Goal: Information Seeking & Learning: Learn about a topic

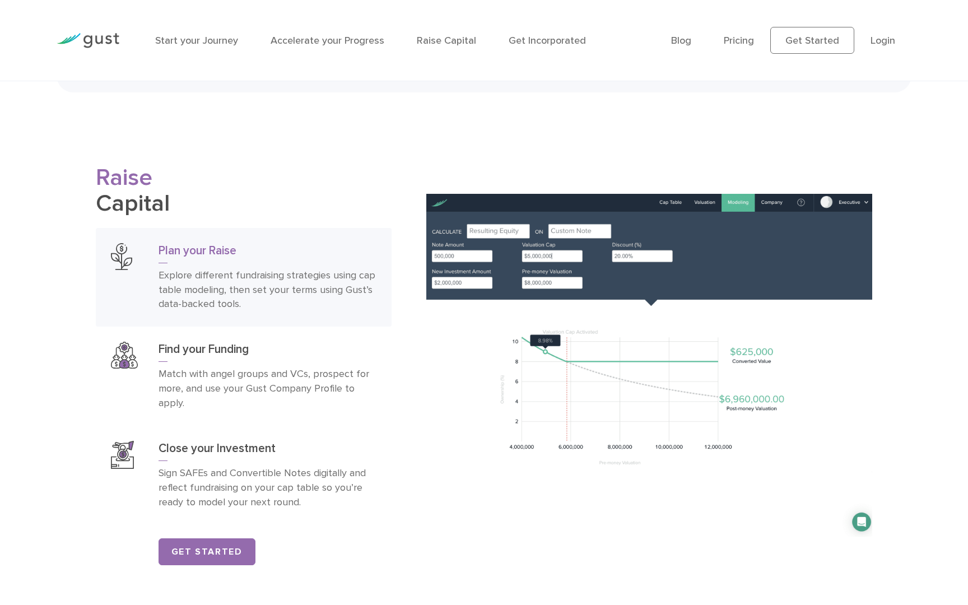
scroll to position [1723, 0]
click at [249, 378] on div "Find your Funding Match with angel groups and VCs, prospect for more, and use y…" at bounding box center [268, 375] width 218 height 69
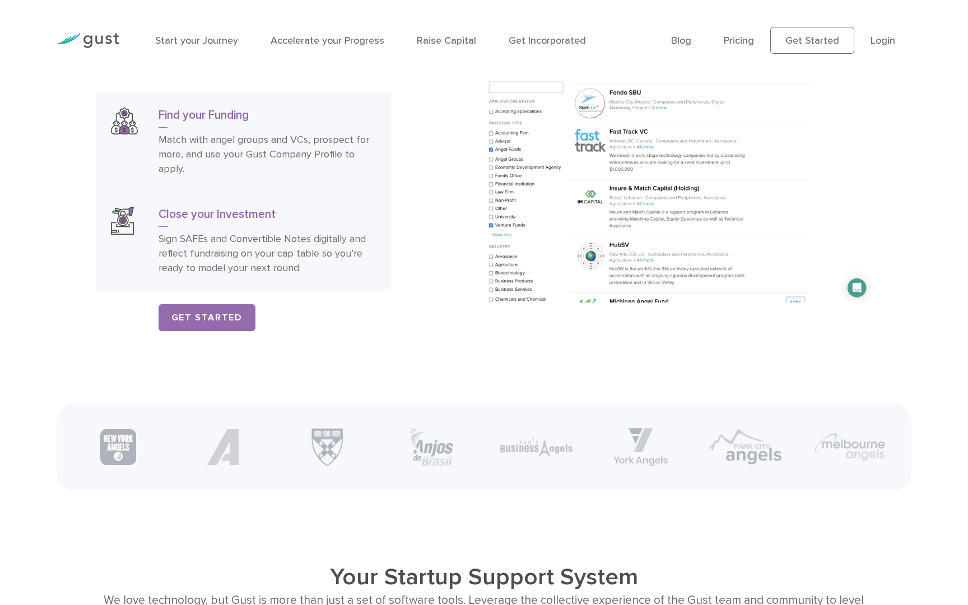
click at [286, 276] on p "Sign SAFEs and Convertible Notes digitally and reflect fundraising on your cap …" at bounding box center [268, 254] width 218 height 44
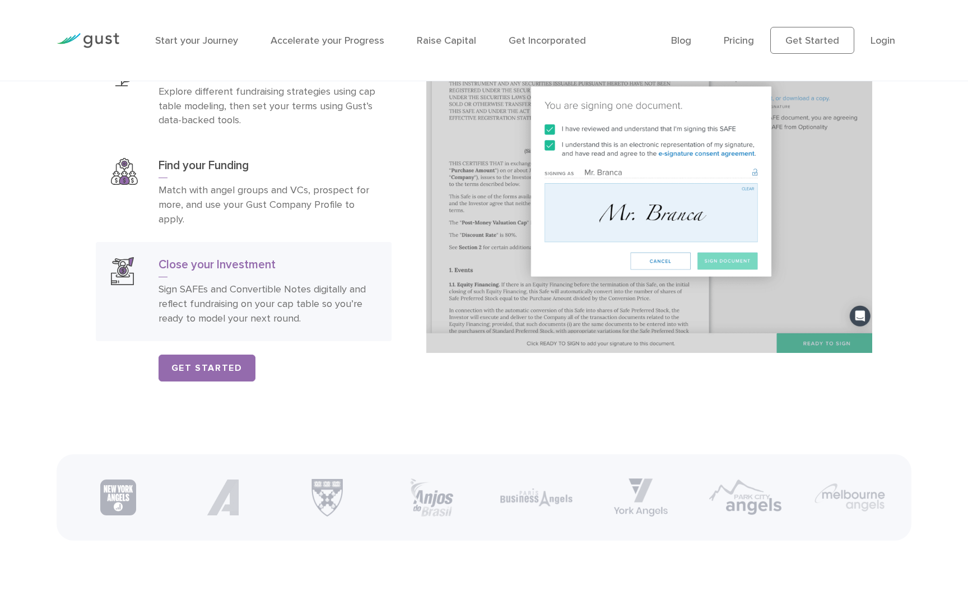
scroll to position [1905, 0]
click at [299, 228] on p "Match with angel groups and VCs, prospect for more, and use your Gust Company P…" at bounding box center [268, 206] width 218 height 44
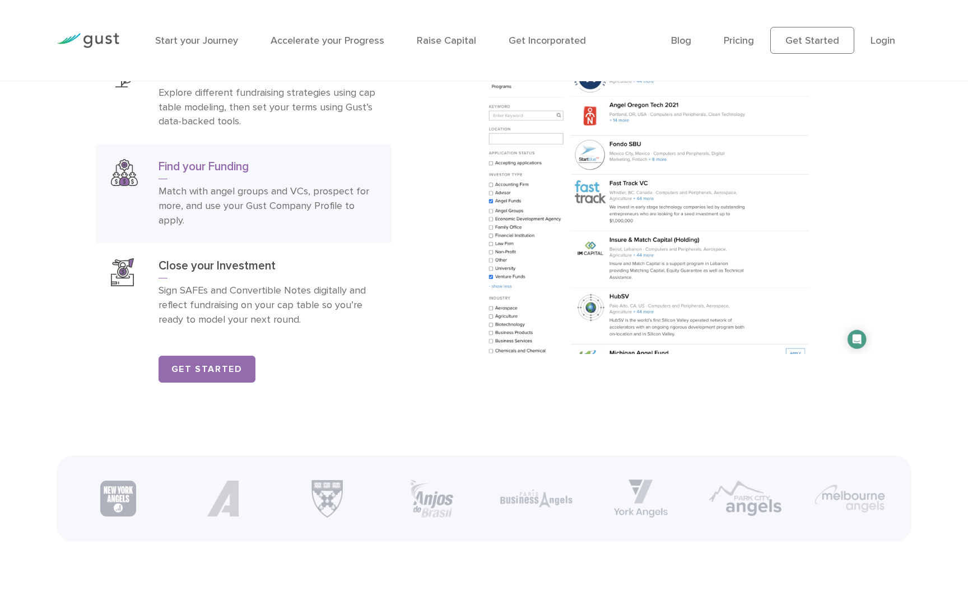
scroll to position [1848, 0]
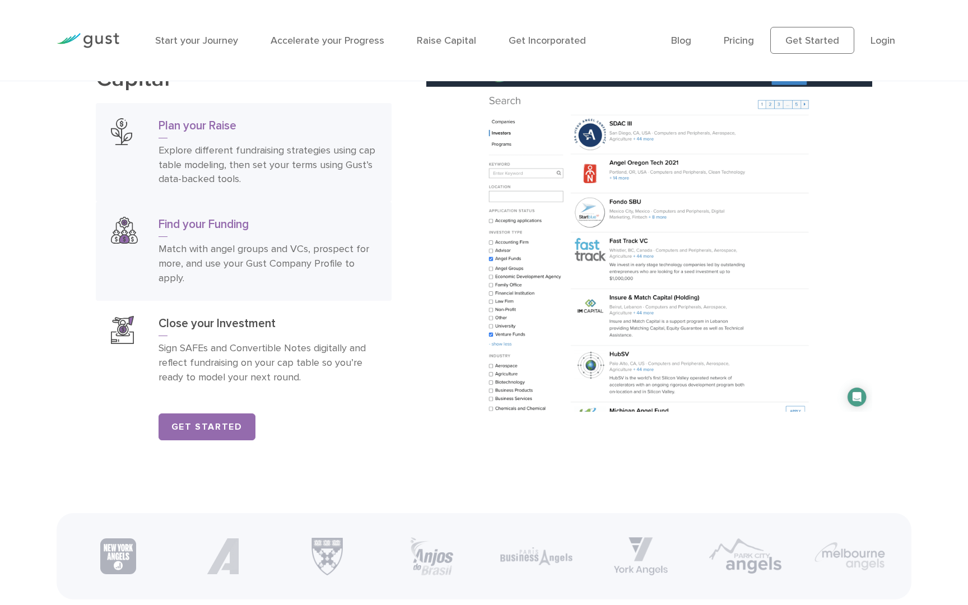
click at [299, 187] on p "Explore different fundraising strategies using cap table modeling, then set you…" at bounding box center [268, 165] width 218 height 44
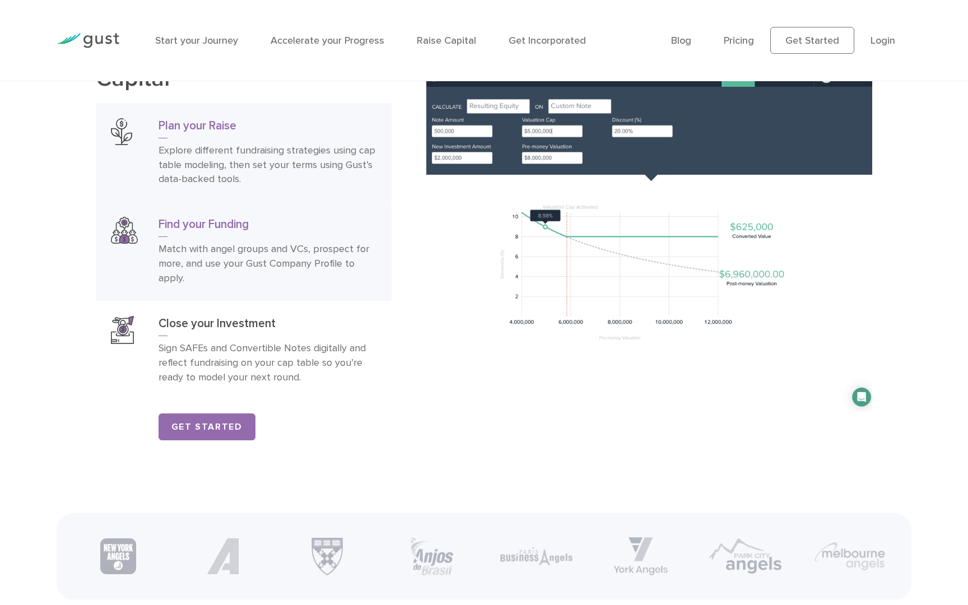
click at [299, 233] on h3 "Find your Funding" at bounding box center [268, 227] width 218 height 20
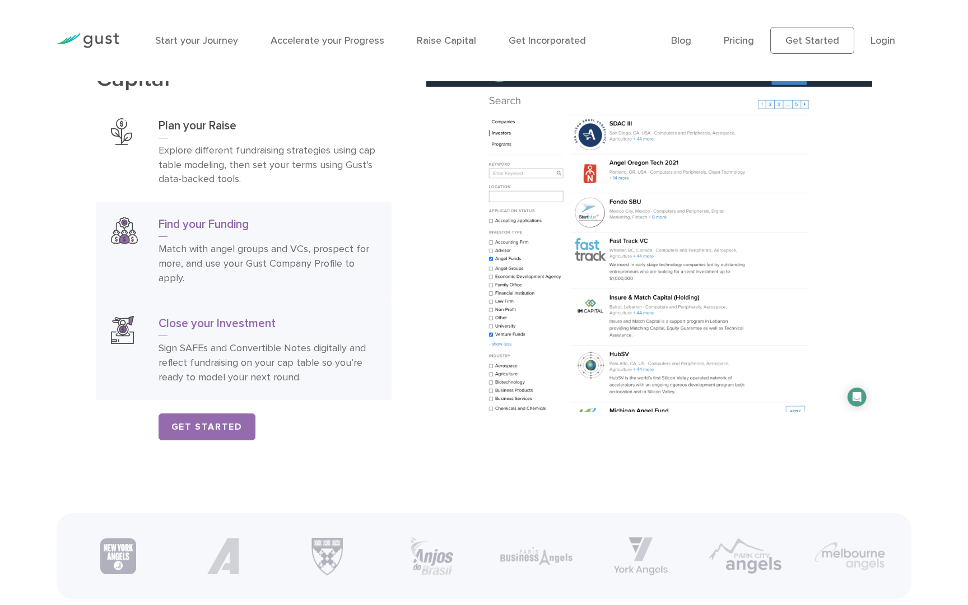
click at [278, 336] on h3 "Close your Investment" at bounding box center [268, 326] width 218 height 20
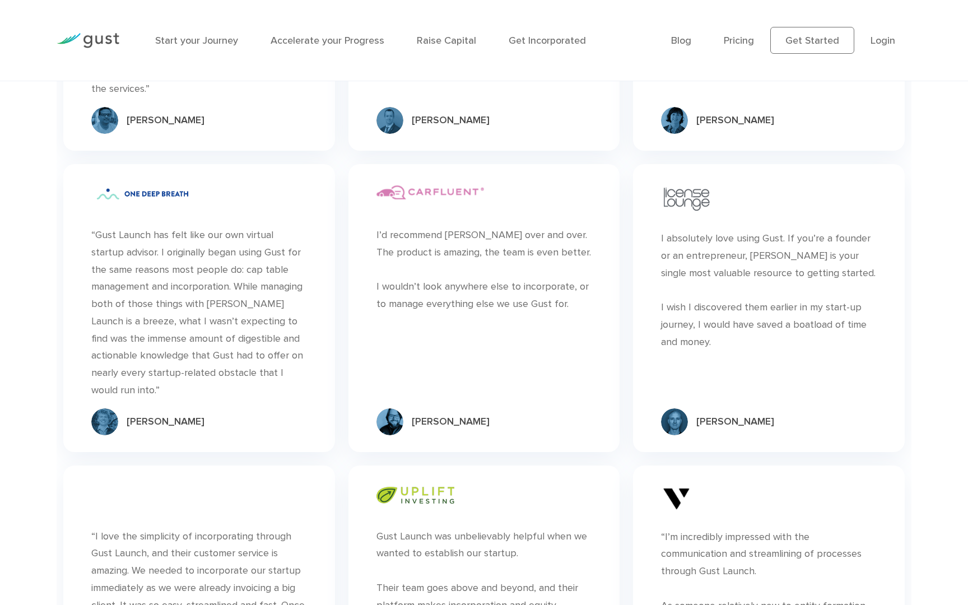
scroll to position [4090, 0]
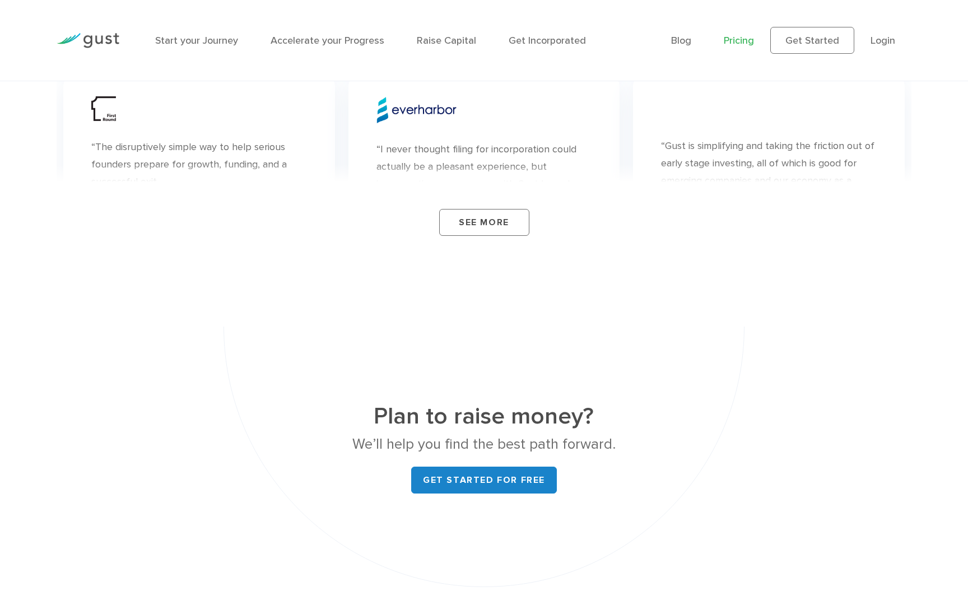
click at [741, 39] on link "Pricing" at bounding box center [739, 41] width 30 height 12
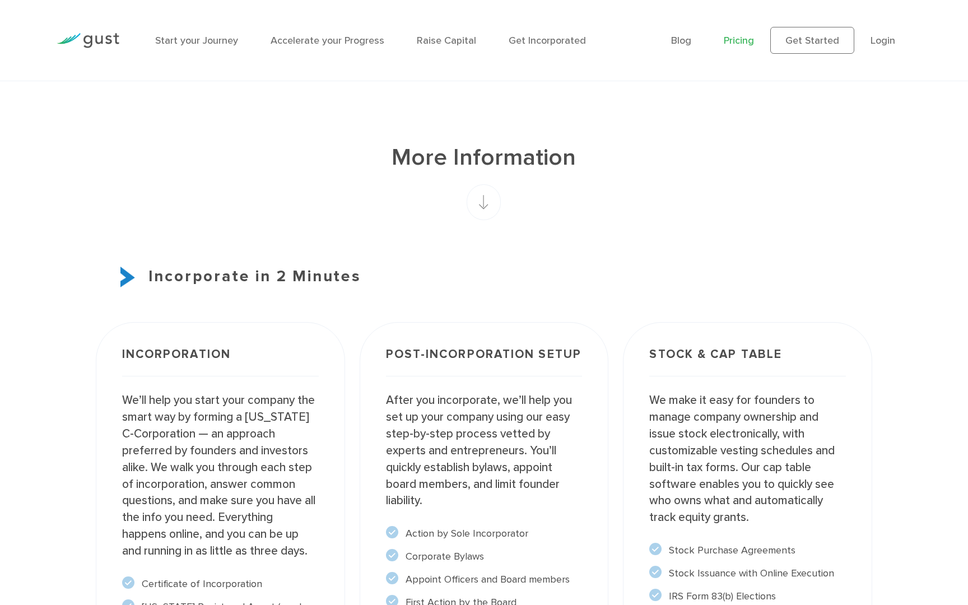
scroll to position [975, 0]
